Goal: Task Accomplishment & Management: Manage account settings

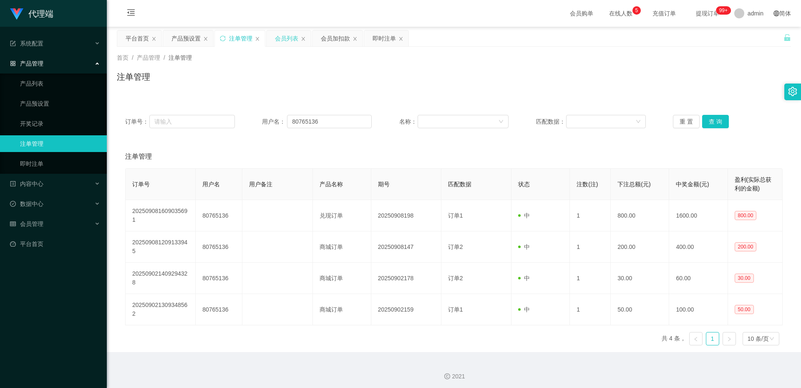
click at [282, 40] on div "会员列表" at bounding box center [286, 38] width 23 height 16
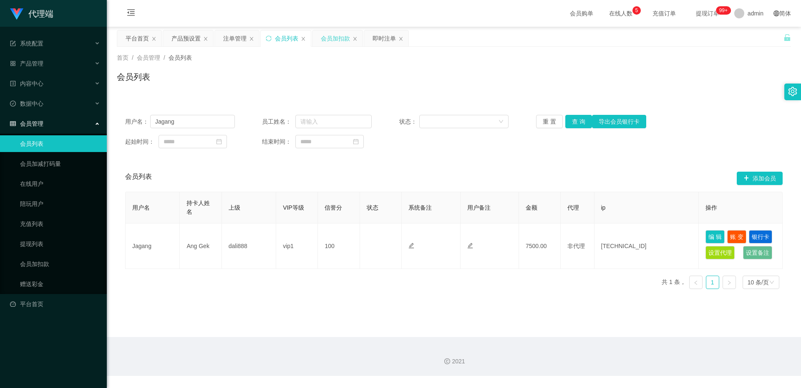
click at [322, 38] on div "会员加扣款" at bounding box center [335, 38] width 29 height 16
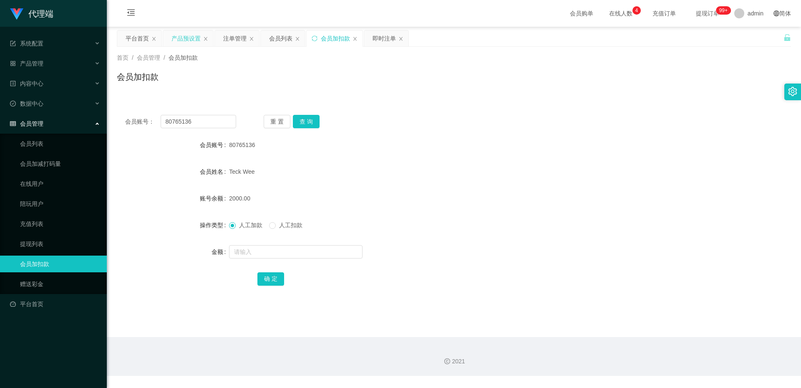
click at [194, 40] on div "产品预设置" at bounding box center [186, 38] width 29 height 16
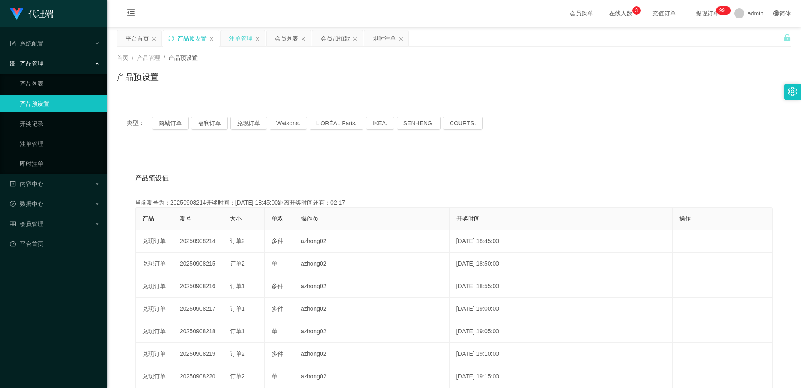
click at [236, 36] on div "注单管理" at bounding box center [240, 38] width 23 height 16
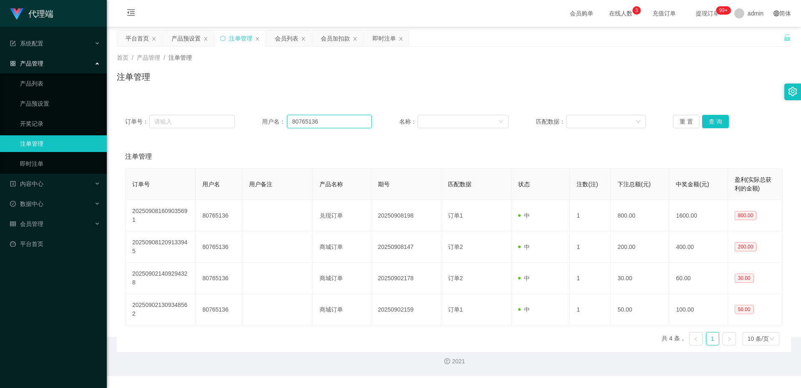
click at [309, 119] on input "80765136" at bounding box center [329, 121] width 85 height 13
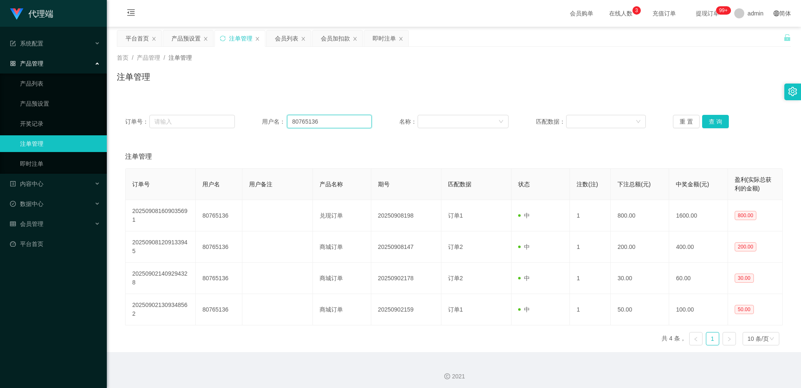
click at [309, 119] on input "80765136" at bounding box center [329, 121] width 85 height 13
paste input "pororo9"
type input "pororo96"
click at [720, 121] on button "查 询" at bounding box center [715, 121] width 27 height 13
drag, startPoint x: 535, startPoint y: 226, endPoint x: 801, endPoint y: 208, distance: 266.4
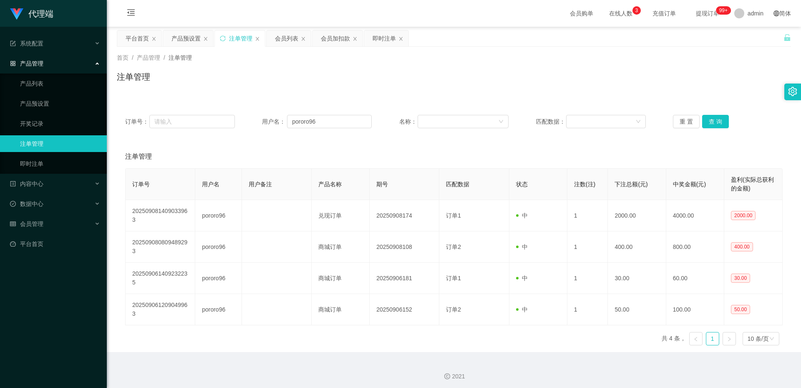
click at [646, 220] on tr "202509081409033963 pororo96 兑现订单 20250908174 订单1 中 1 2000.00 4000.00 2000.00" at bounding box center [454, 215] width 657 height 31
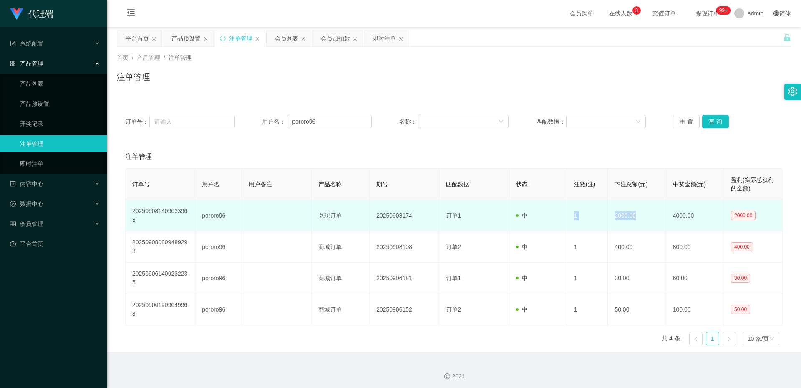
click at [477, 214] on td "订单1" at bounding box center [474, 215] width 70 height 31
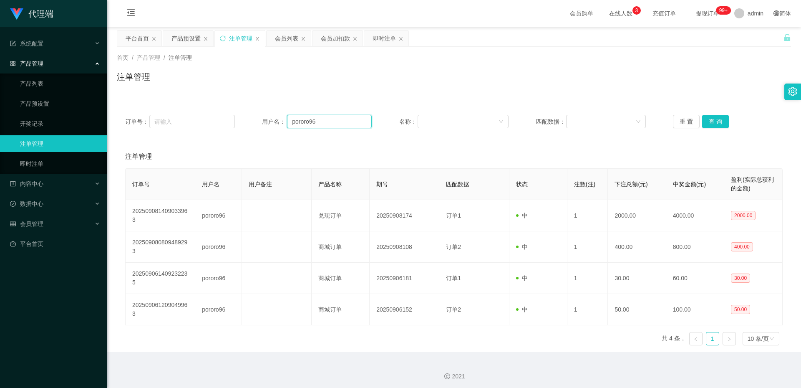
click at [321, 126] on input "pororo96" at bounding box center [329, 121] width 85 height 13
click at [331, 41] on div "会员加扣款" at bounding box center [335, 38] width 29 height 16
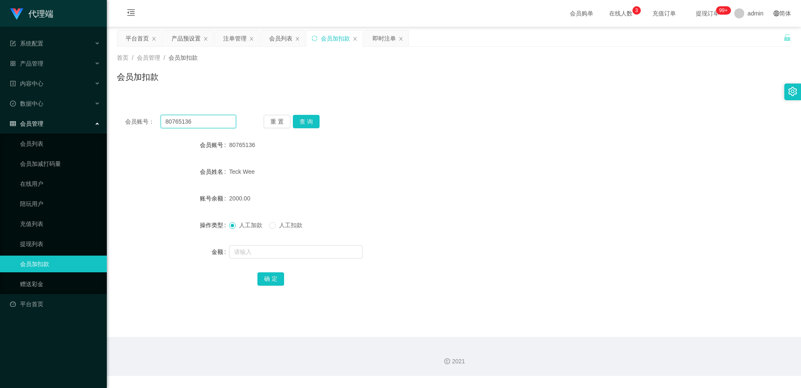
click at [218, 119] on input "80765136" at bounding box center [199, 121] width 76 height 13
paste input "pororo9"
type input "pororo96"
click at [306, 121] on button "查 询" at bounding box center [306, 121] width 27 height 13
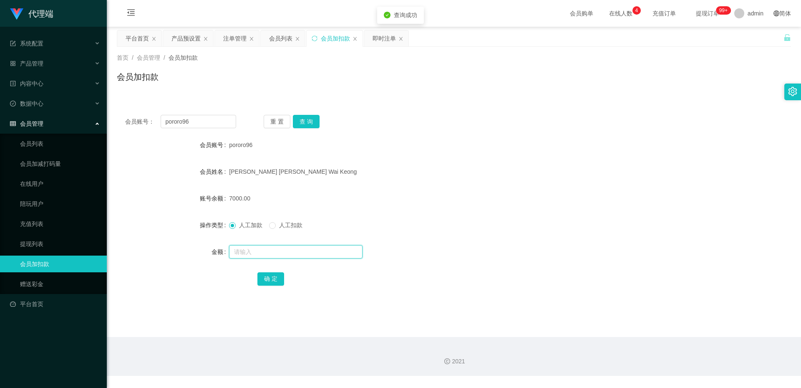
click at [253, 247] on input "text" at bounding box center [296, 251] width 134 height 13
type input "7000"
click at [263, 281] on button "确 定" at bounding box center [271, 278] width 27 height 13
click at [192, 34] on div "产品预设置" at bounding box center [186, 38] width 29 height 16
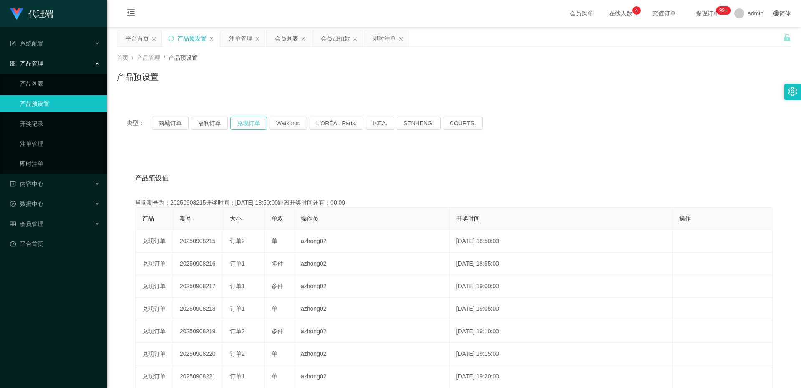
click at [246, 123] on button "兑现订单" at bounding box center [248, 122] width 37 height 13
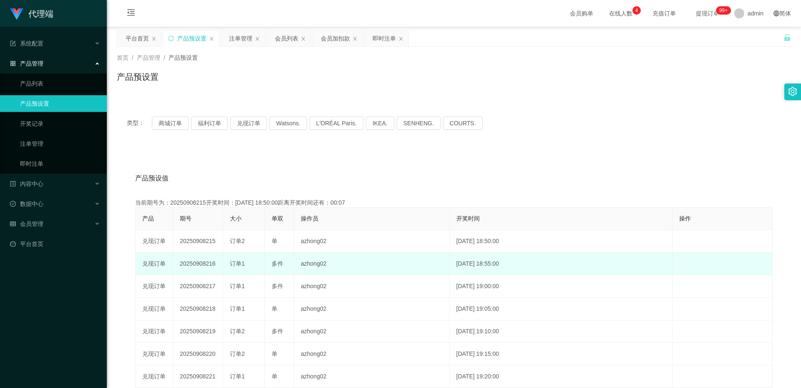
click at [209, 263] on td "20250908216" at bounding box center [198, 264] width 50 height 23
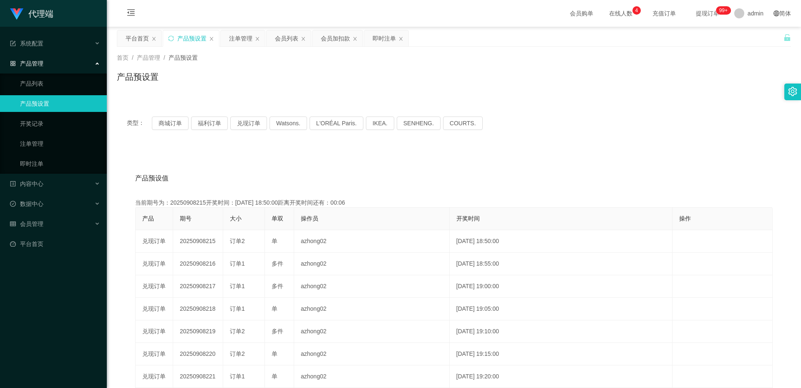
copy td "20250908216"
click at [243, 42] on div "注单管理" at bounding box center [240, 38] width 23 height 16
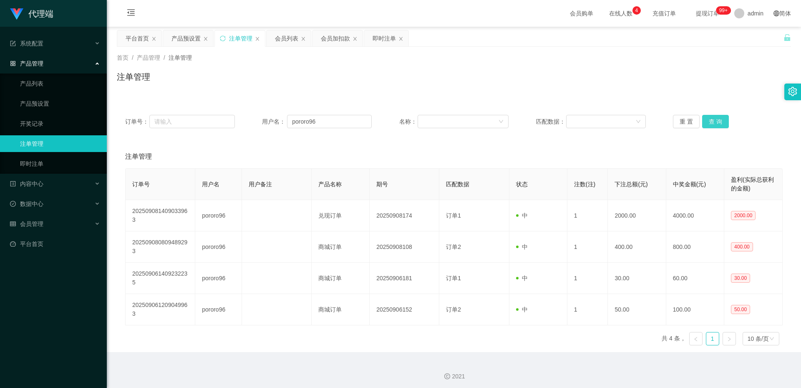
click at [708, 122] on button "查 询" at bounding box center [715, 121] width 27 height 13
click at [189, 36] on div "产品预设置" at bounding box center [186, 38] width 29 height 16
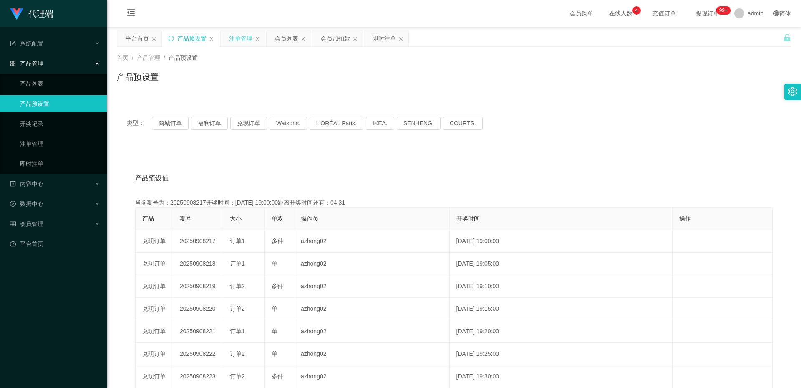
click at [242, 39] on div "注单管理" at bounding box center [240, 38] width 23 height 16
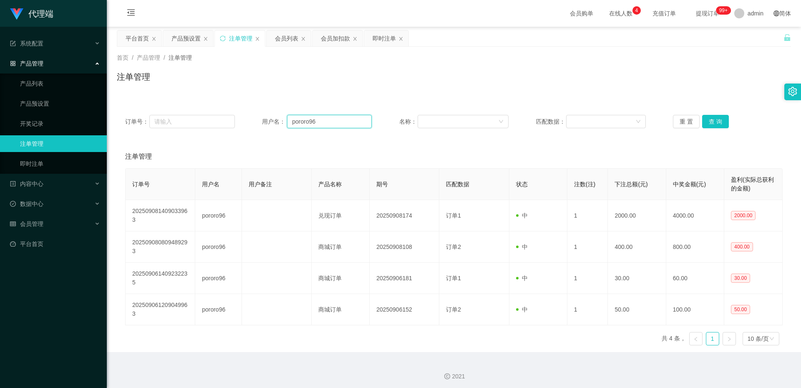
click at [296, 121] on input "pororo96" at bounding box center [329, 121] width 85 height 13
click at [291, 40] on div "会员列表" at bounding box center [286, 38] width 23 height 16
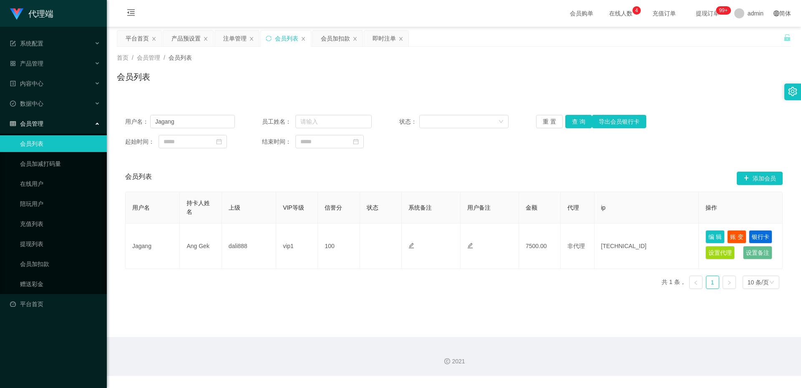
click at [235, 122] on div "用户名： Jagang 员工姓名： 状态： 重 置 查 询 导出会员银行卡" at bounding box center [454, 121] width 658 height 13
click at [206, 122] on input "Jagang" at bounding box center [192, 121] width 85 height 13
paste input "pororo96"
type input "pororo96"
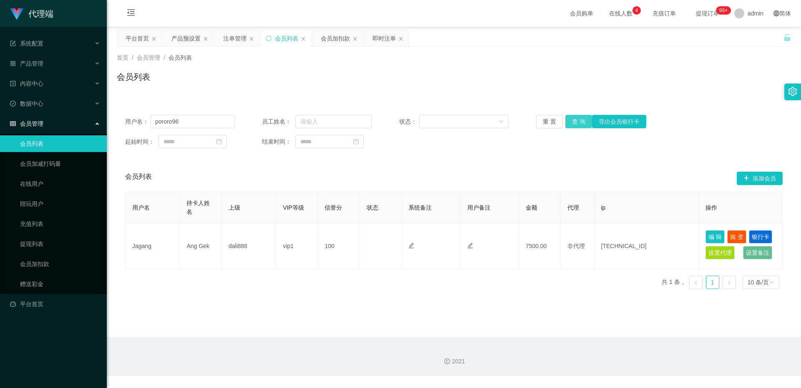
click at [573, 120] on button "查 询" at bounding box center [579, 121] width 27 height 13
